Goal: Task Accomplishment & Management: Manage account settings

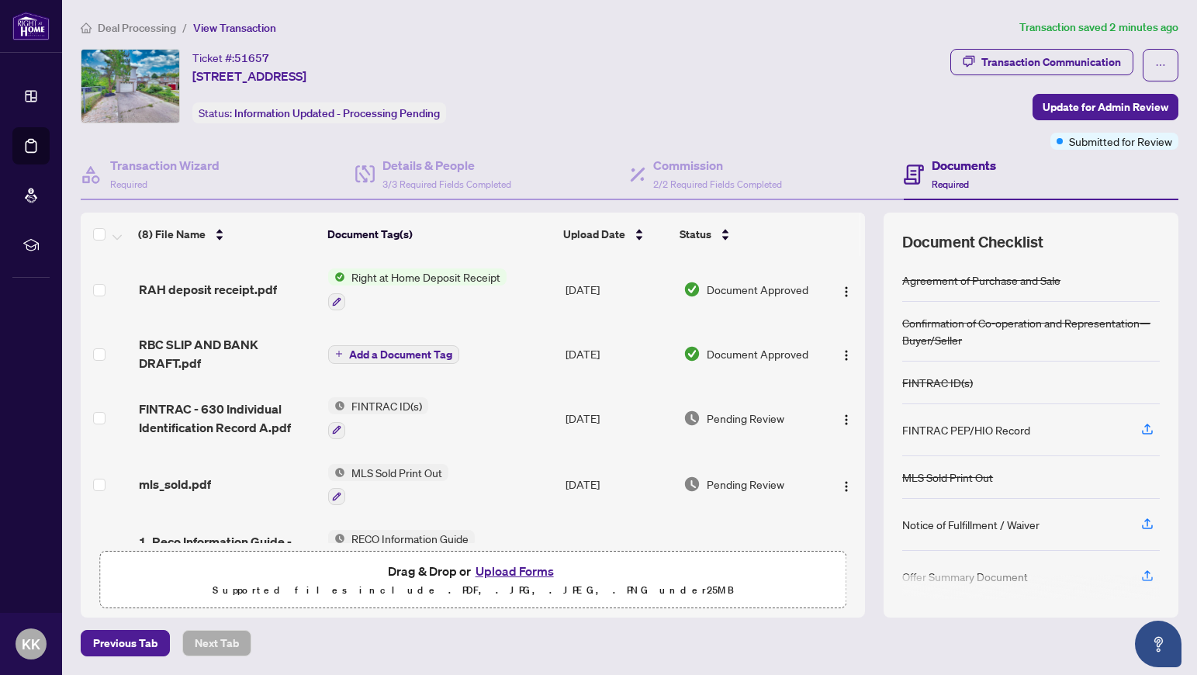
click at [425, 279] on span "Right at Home Deposit Receipt" at bounding box center [425, 277] width 161 height 17
click at [750, 289] on span "Document Approved" at bounding box center [758, 289] width 102 height 17
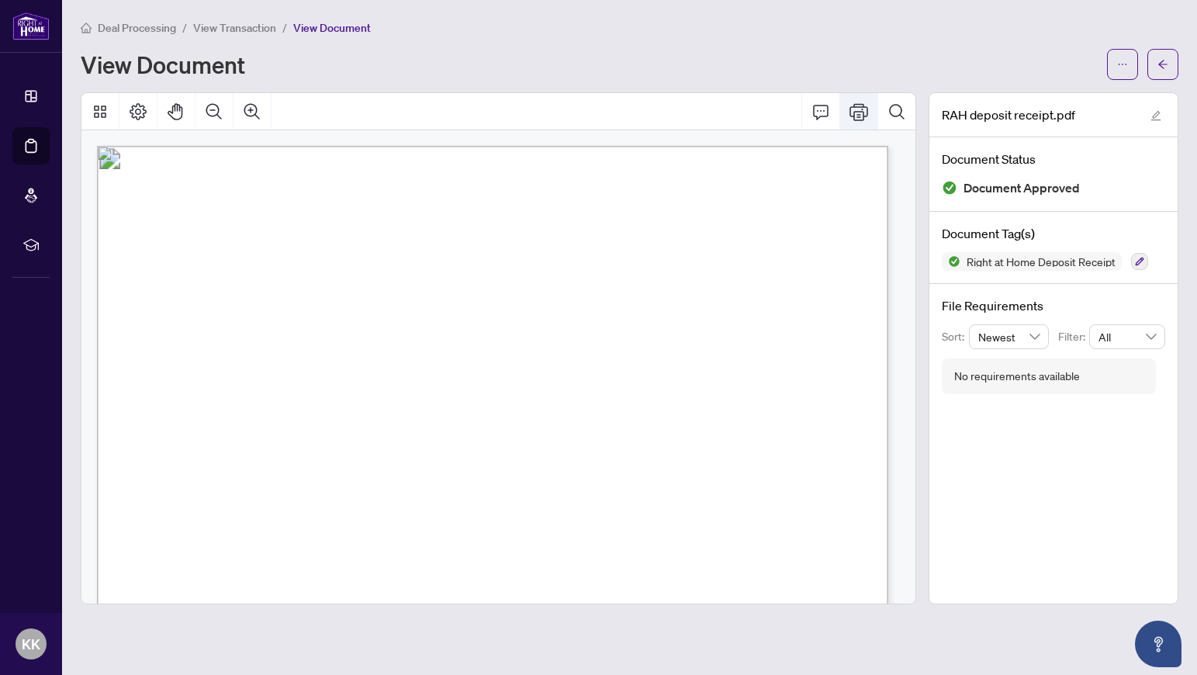
click at [859, 114] on icon "Print" at bounding box center [859, 111] width 19 height 19
click at [1172, 62] on button "button" at bounding box center [1163, 64] width 31 height 31
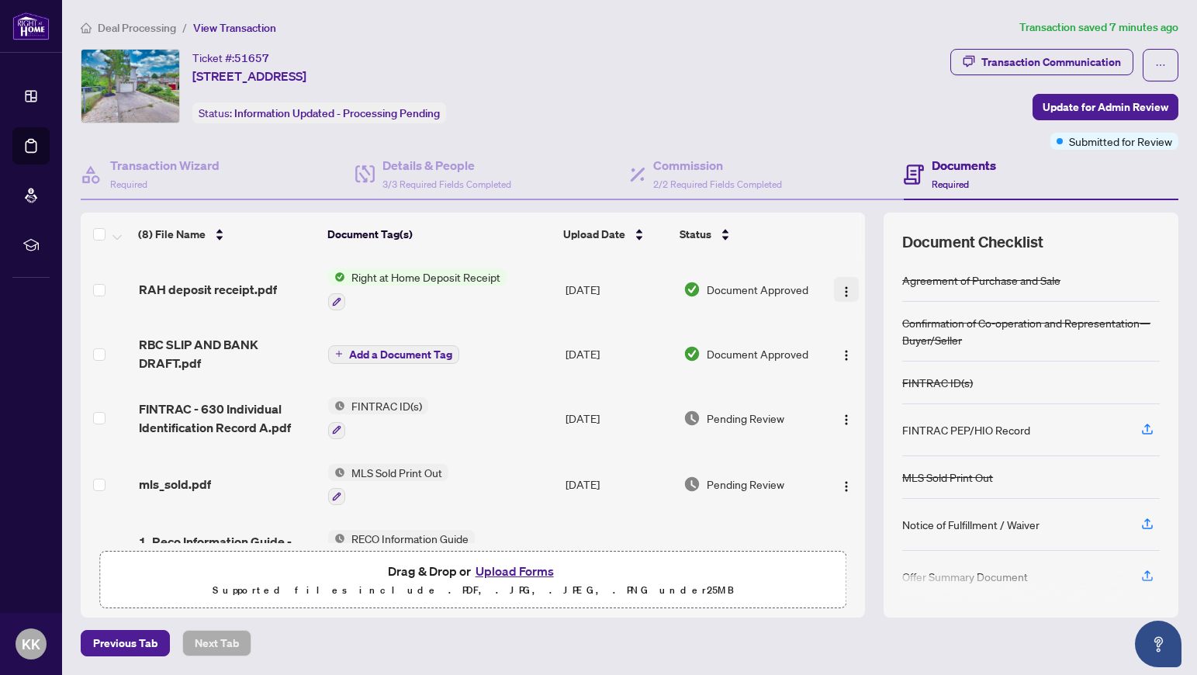
click at [840, 292] on img "button" at bounding box center [846, 292] width 12 height 12
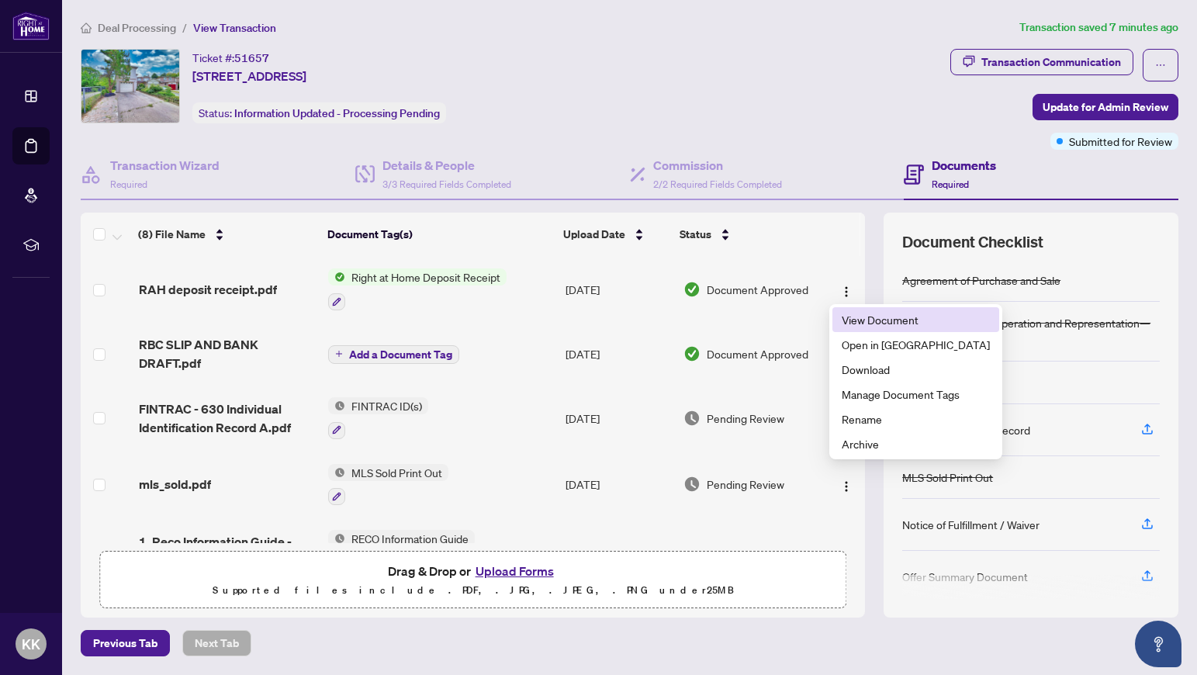
click at [861, 316] on span "View Document" at bounding box center [916, 319] width 148 height 17
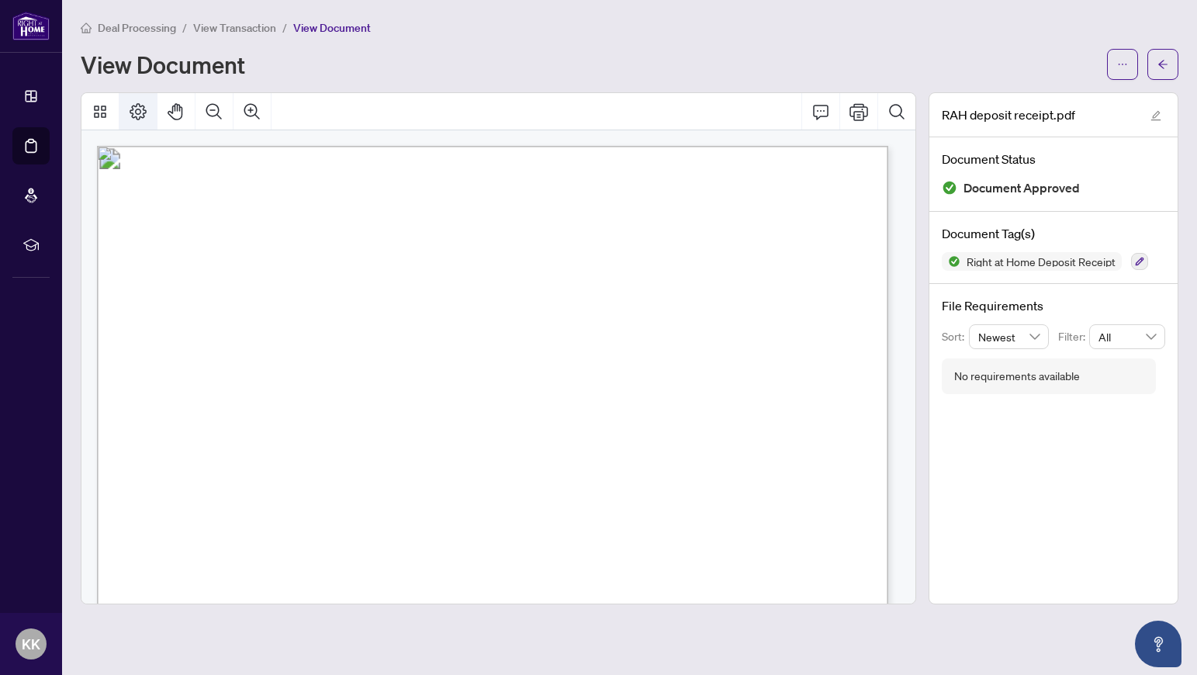
click at [137, 114] on icon "Page Layout" at bounding box center [138, 111] width 19 height 19
click at [104, 116] on icon "Thumbnails" at bounding box center [100, 112] width 12 height 12
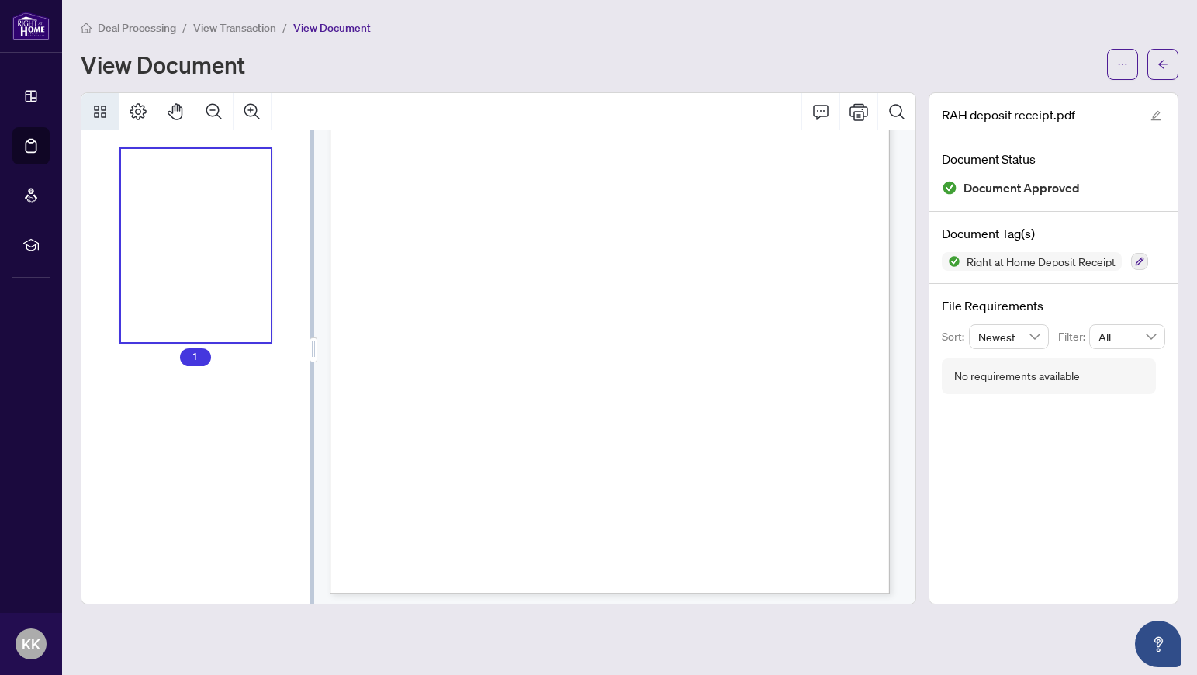
scroll to position [282, 0]
